Goal: Task Accomplishment & Management: Manage account settings

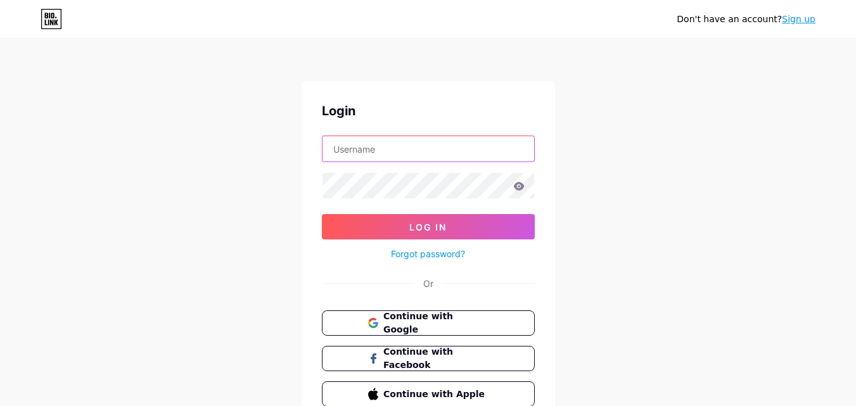
click at [379, 150] on input "text" at bounding box center [428, 148] width 212 height 25
paste input "moebotau"
type input "moebotau"
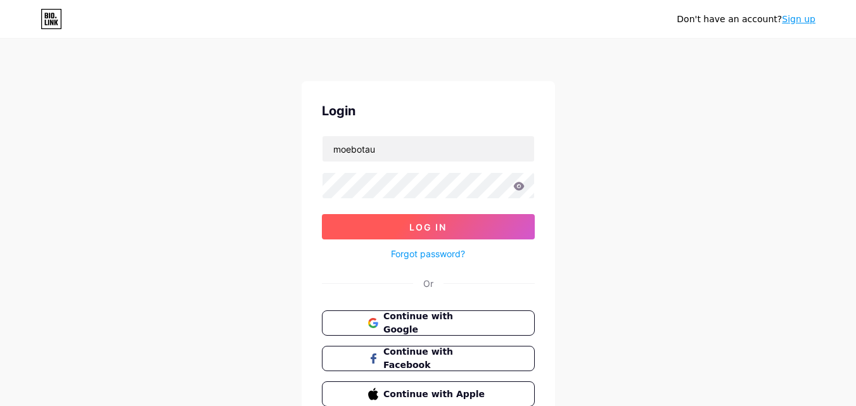
click at [446, 234] on button "Log In" at bounding box center [428, 226] width 213 height 25
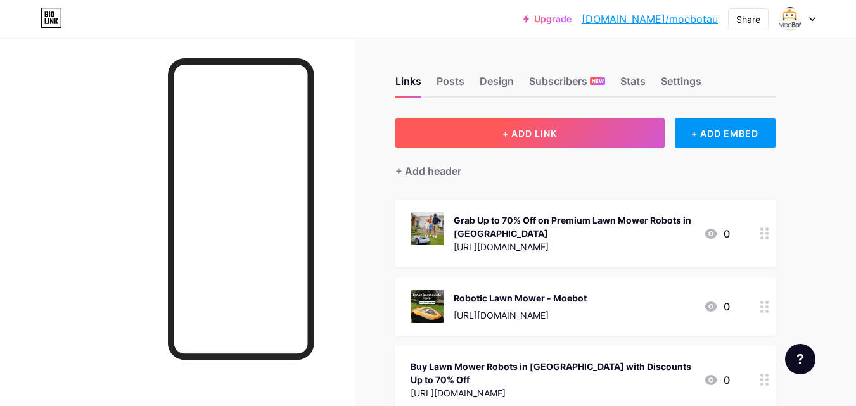
click at [551, 132] on span "+ ADD LINK" at bounding box center [529, 133] width 54 height 11
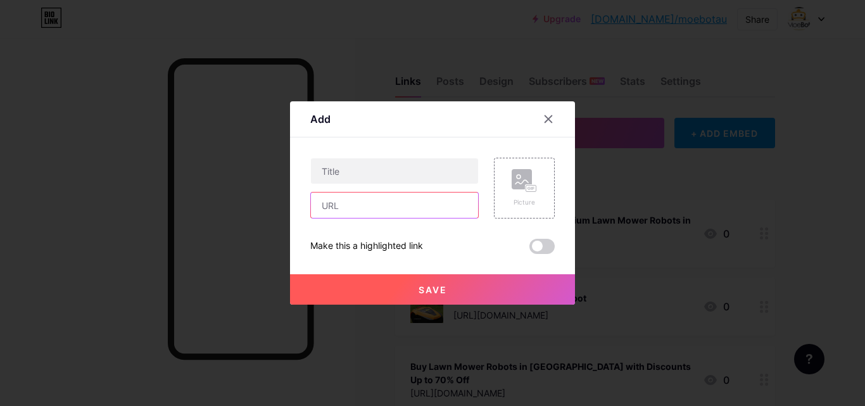
click at [389, 197] on input "text" at bounding box center [394, 205] width 167 height 25
paste input "[URL][DOMAIN_NAME]"
type input "[URL][DOMAIN_NAME]"
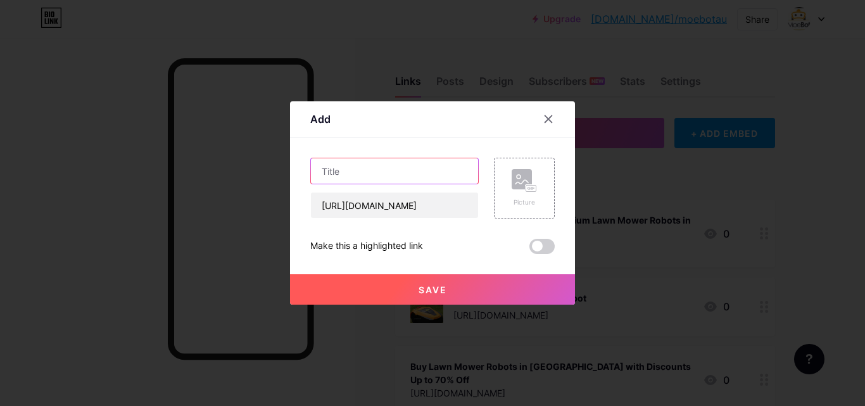
click at [365, 167] on input "text" at bounding box center [394, 170] width 167 height 25
paste input "Robotic Mower for Large Lawns Under $5,000"
type input "Robotic Mower for Large Lawns Under $5,000"
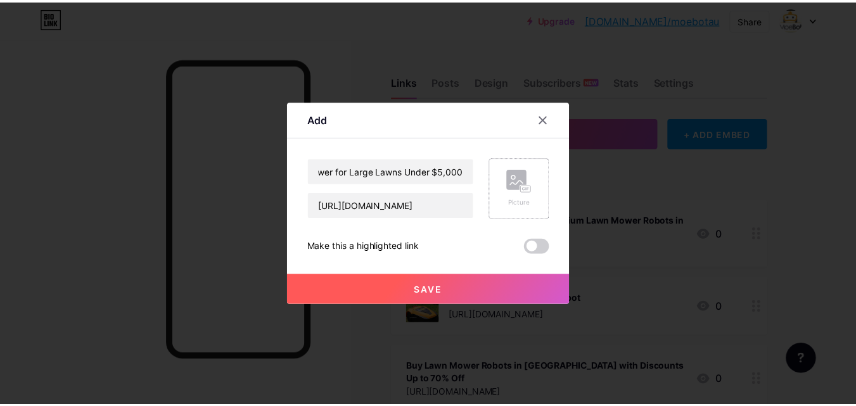
scroll to position [0, 0]
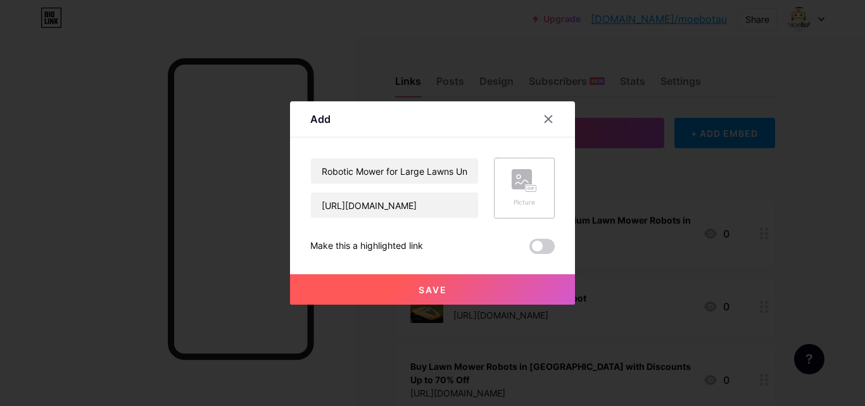
click at [521, 182] on rect at bounding box center [522, 179] width 20 height 20
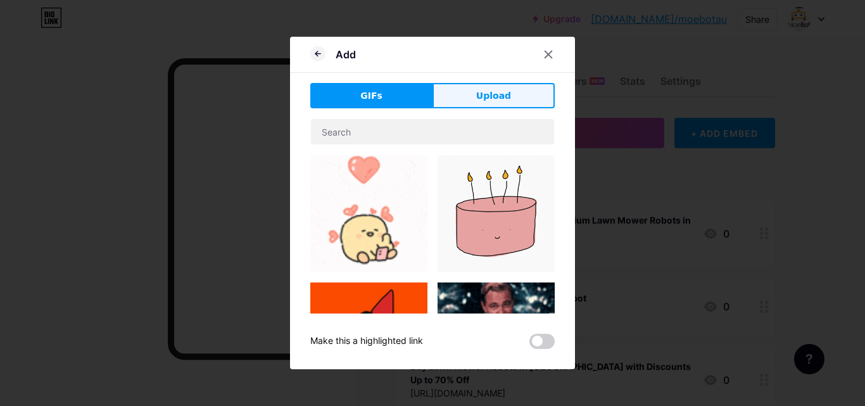
click at [473, 97] on button "Upload" at bounding box center [494, 95] width 122 height 25
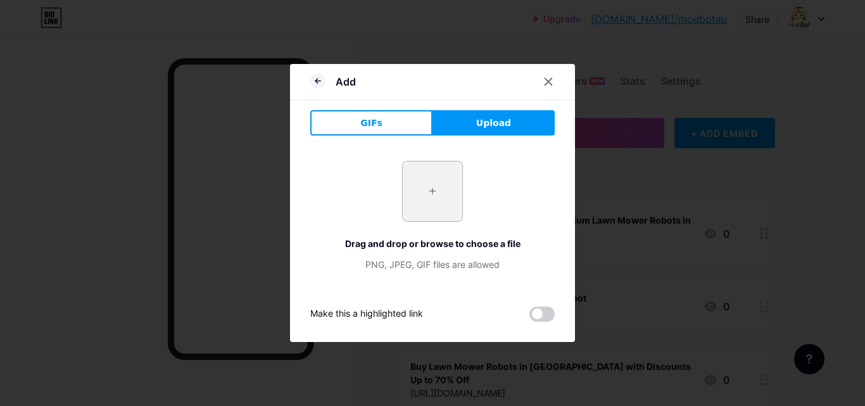
click at [439, 201] on input "file" at bounding box center [433, 191] width 60 height 60
type input "C:\fakepath\Best Robot Lawn Mowers in [GEOGRAPHIC_DATA]jpg"
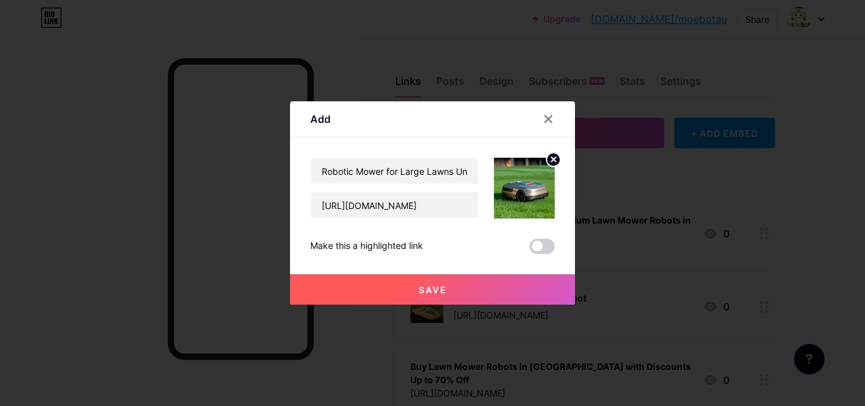
click at [448, 295] on button "Save" at bounding box center [432, 289] width 285 height 30
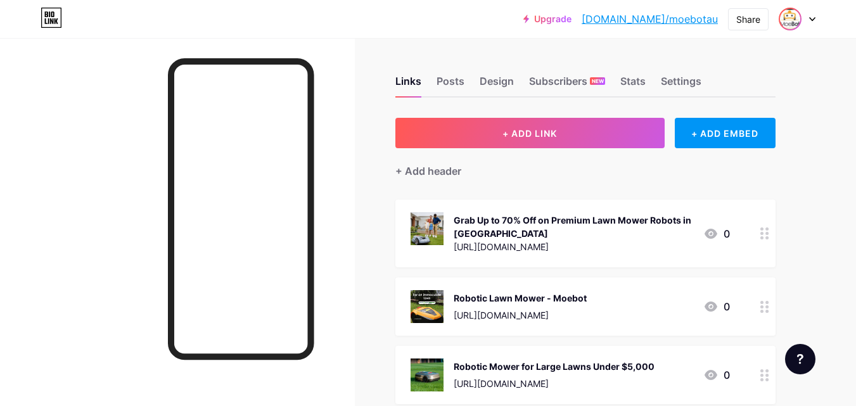
click at [787, 26] on img at bounding box center [790, 19] width 20 height 20
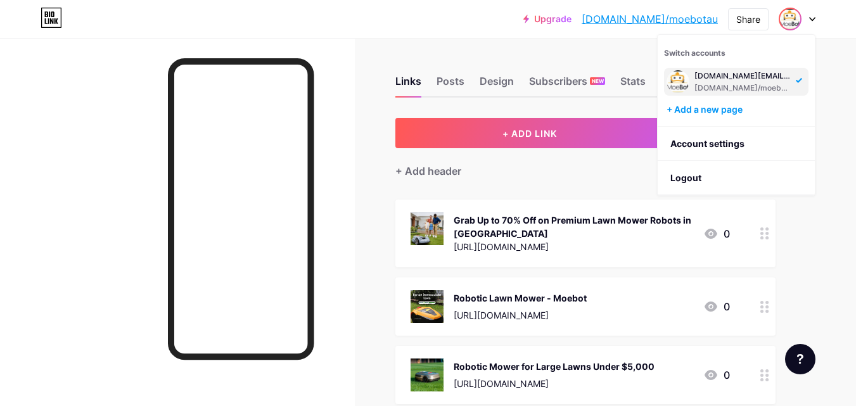
click at [711, 78] on div "[DOMAIN_NAME][EMAIL_ADDRESS][DOMAIN_NAME]" at bounding box center [743, 76] width 98 height 10
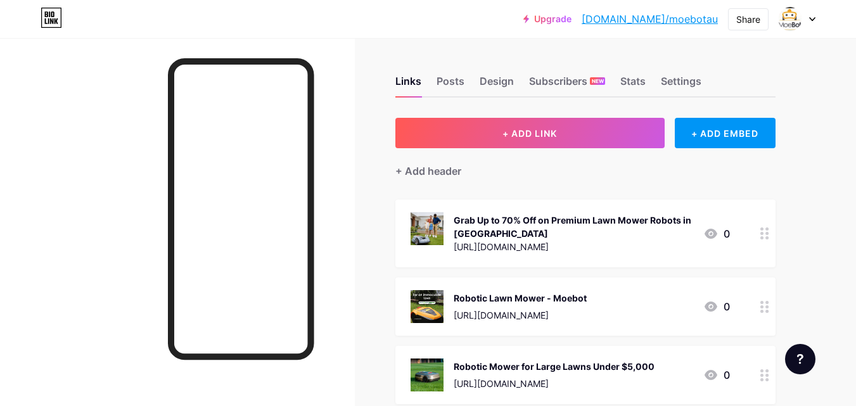
click at [697, 20] on link "[DOMAIN_NAME]/moebotau" at bounding box center [649, 18] width 136 height 15
click at [788, 12] on img at bounding box center [790, 19] width 20 height 20
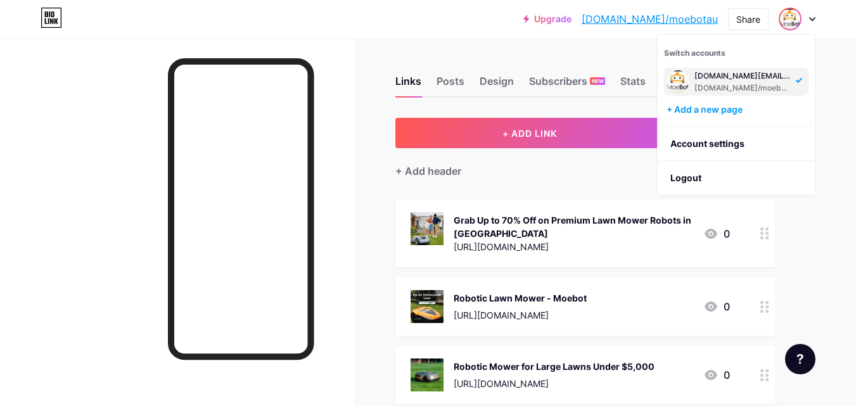
click at [709, 18] on link "[DOMAIN_NAME]/moebotau" at bounding box center [649, 18] width 136 height 15
